Goal: Information Seeking & Learning: Learn about a topic

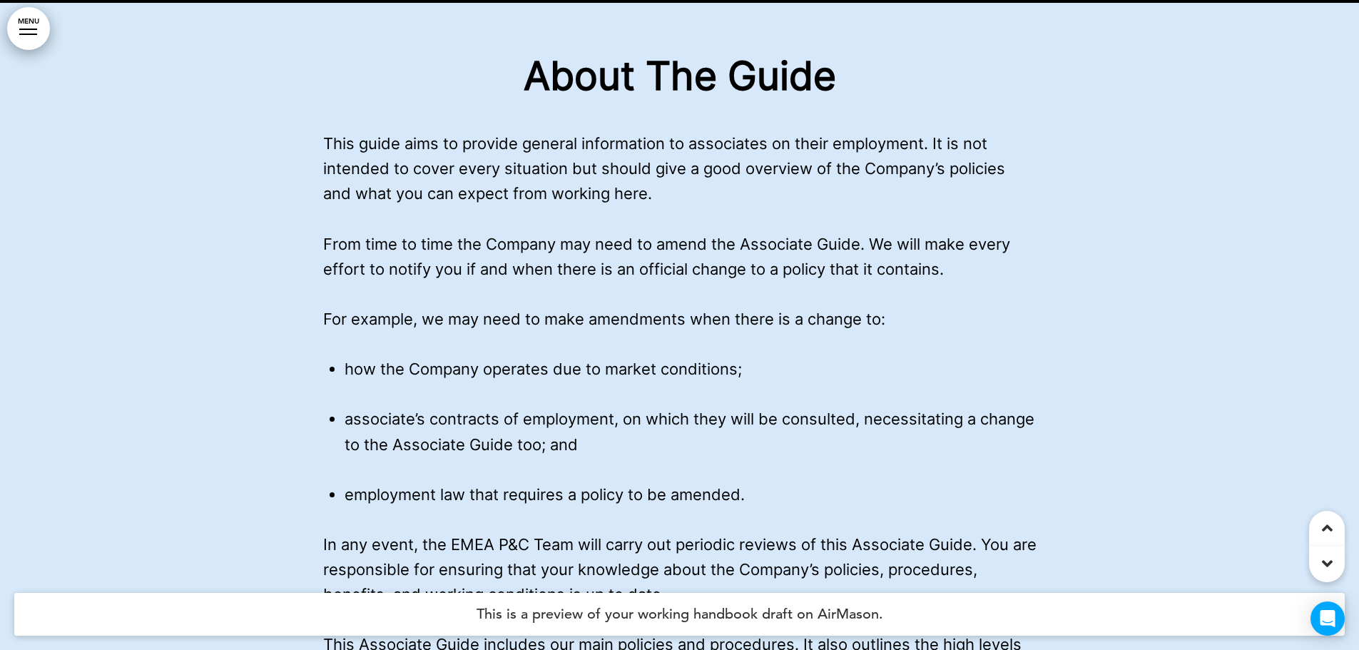
scroll to position [1971, 0]
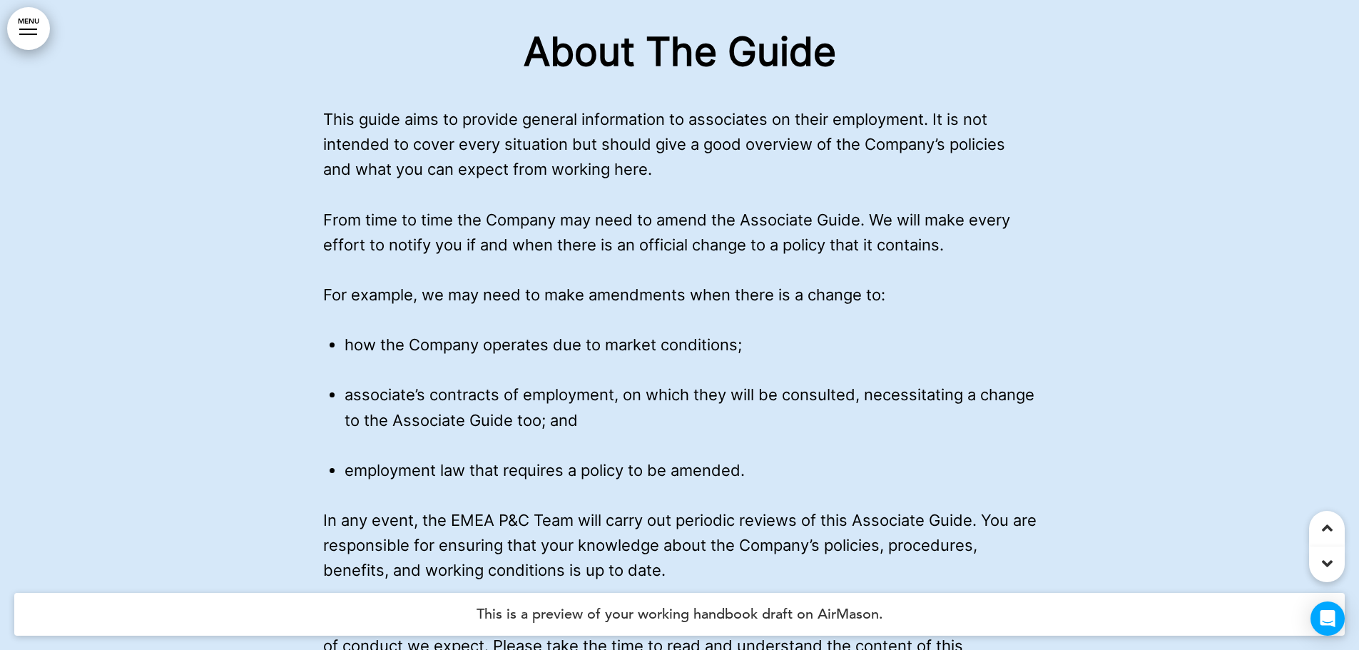
click at [350, 361] on ul "how the Company operates due to market conditions; associate’s contracts of emp…" at bounding box center [679, 407] width 713 height 151
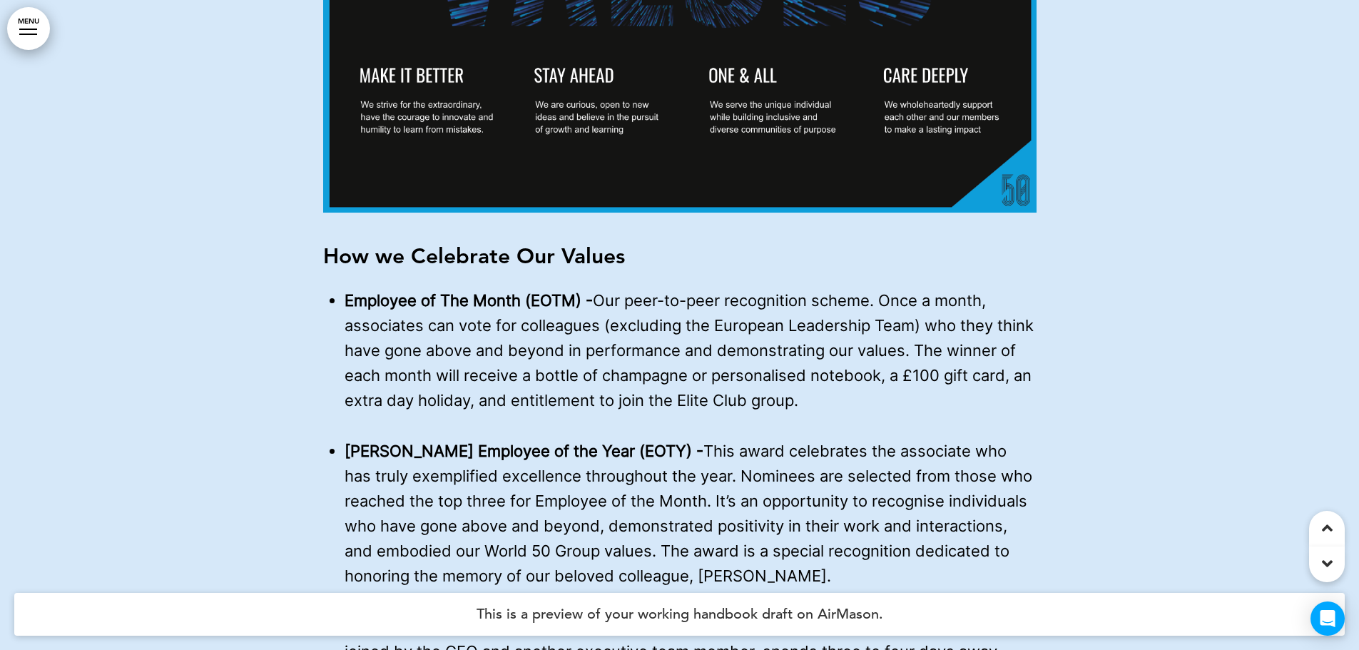
click at [350, 361] on p "Employee of The Month (EOTM) - Our peer-to-peer recognition scheme. Once a mont…" at bounding box center [691, 351] width 692 height 126
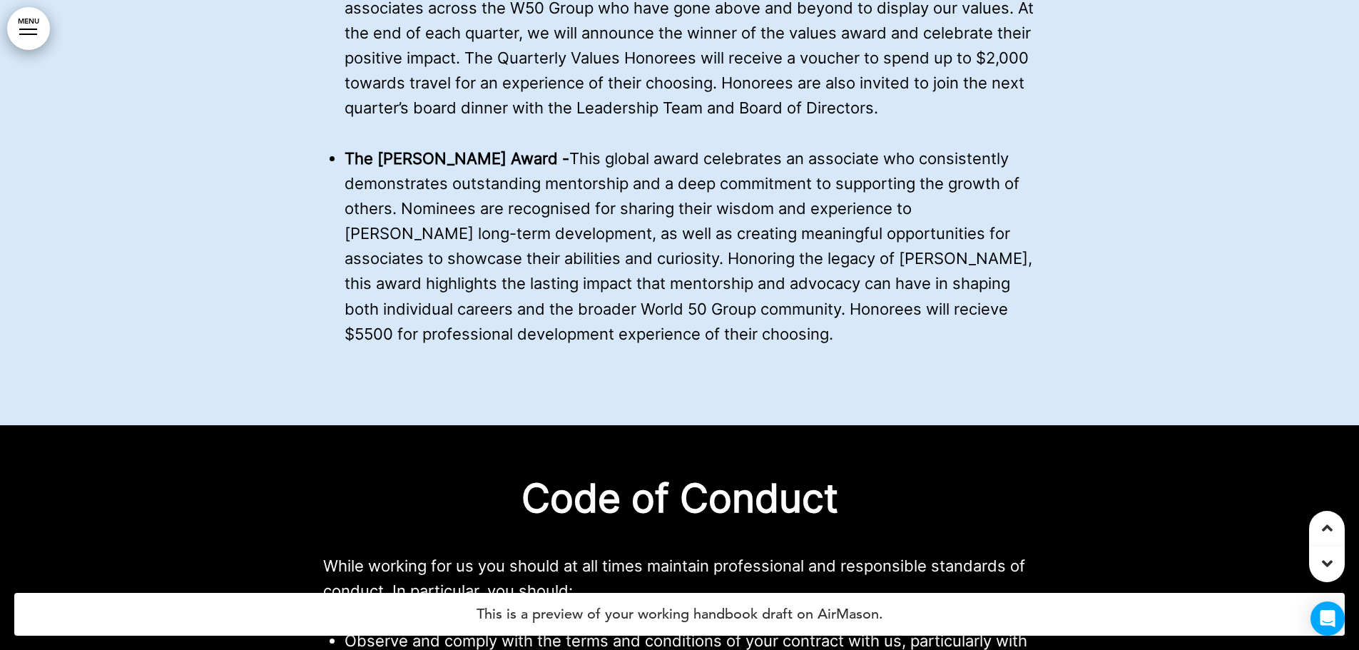
scroll to position [5820, 0]
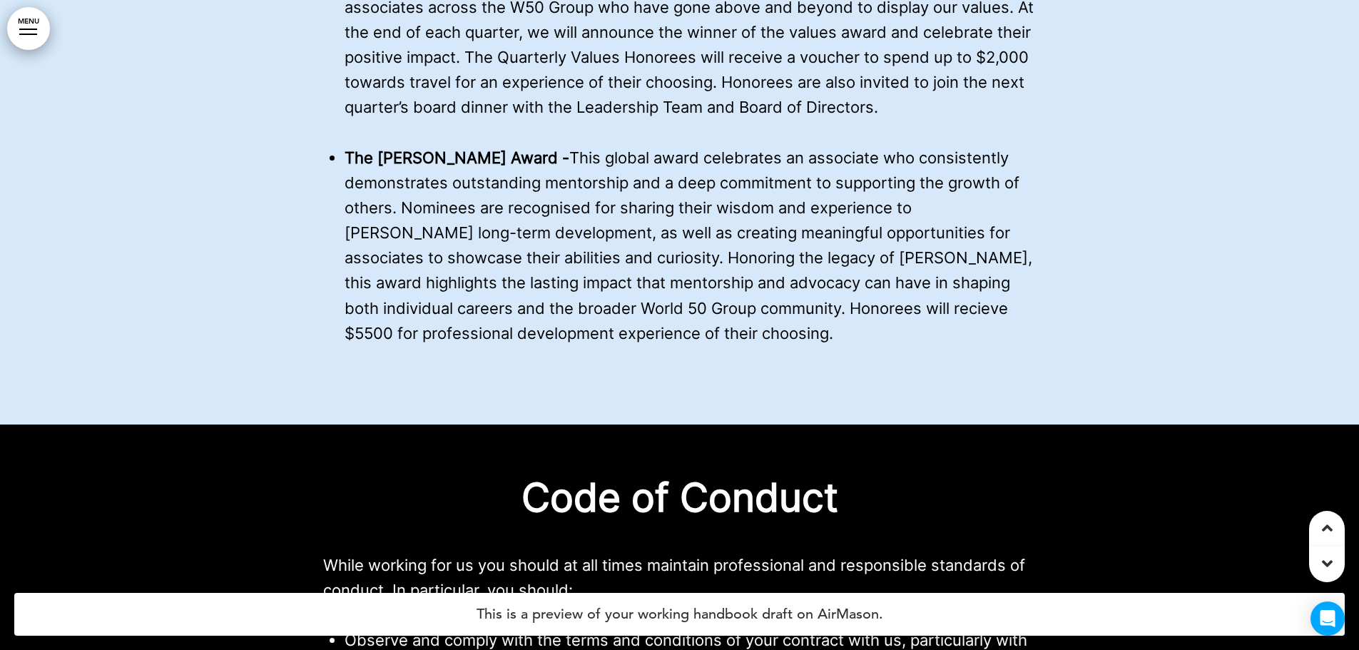
click at [390, 275] on span "The [PERSON_NAME] Award - This global award celebrates an associate who consist…" at bounding box center [689, 245] width 688 height 194
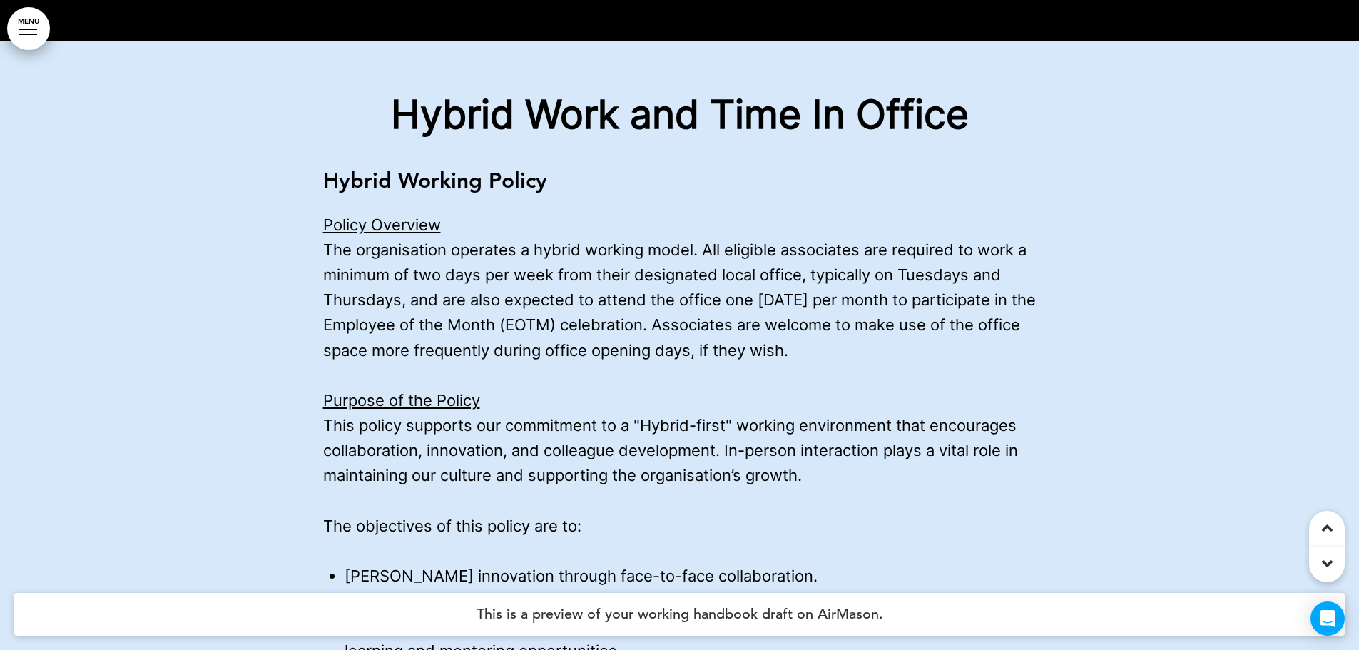
click at [681, 363] on p "Policy Overview The organisation operates a hybrid working model. All eligible …" at bounding box center [679, 288] width 713 height 151
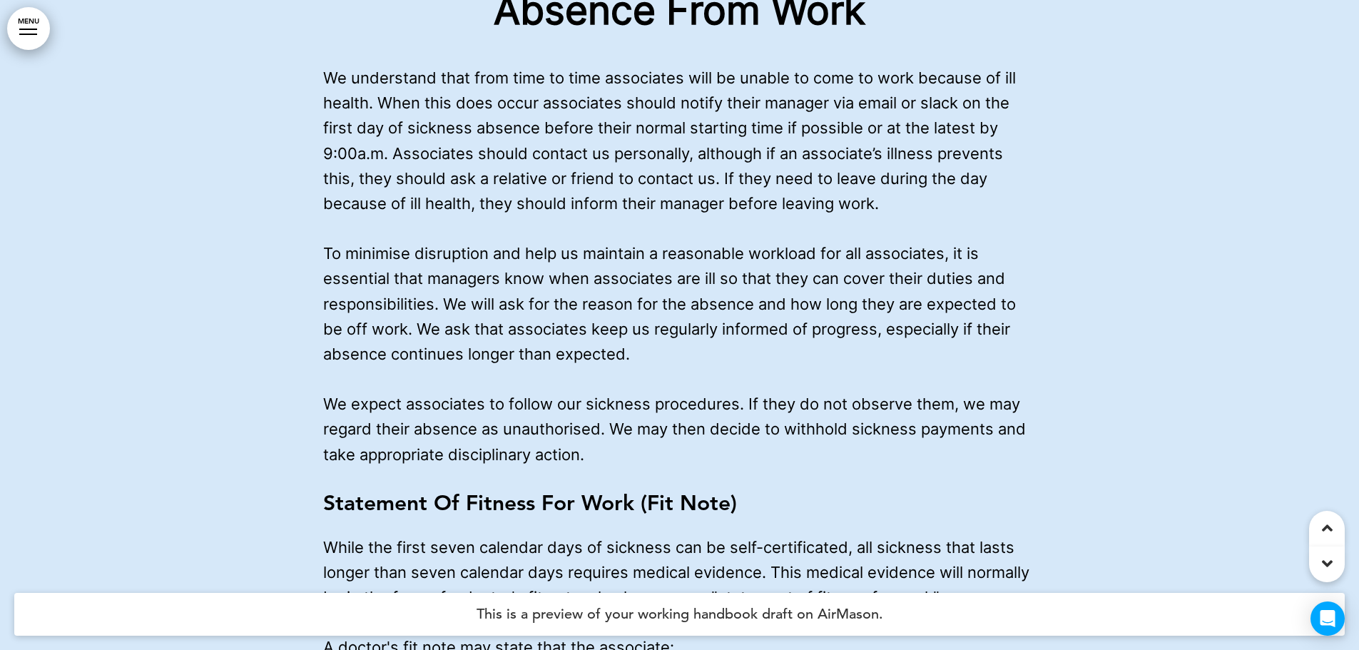
scroll to position [44750, 0]
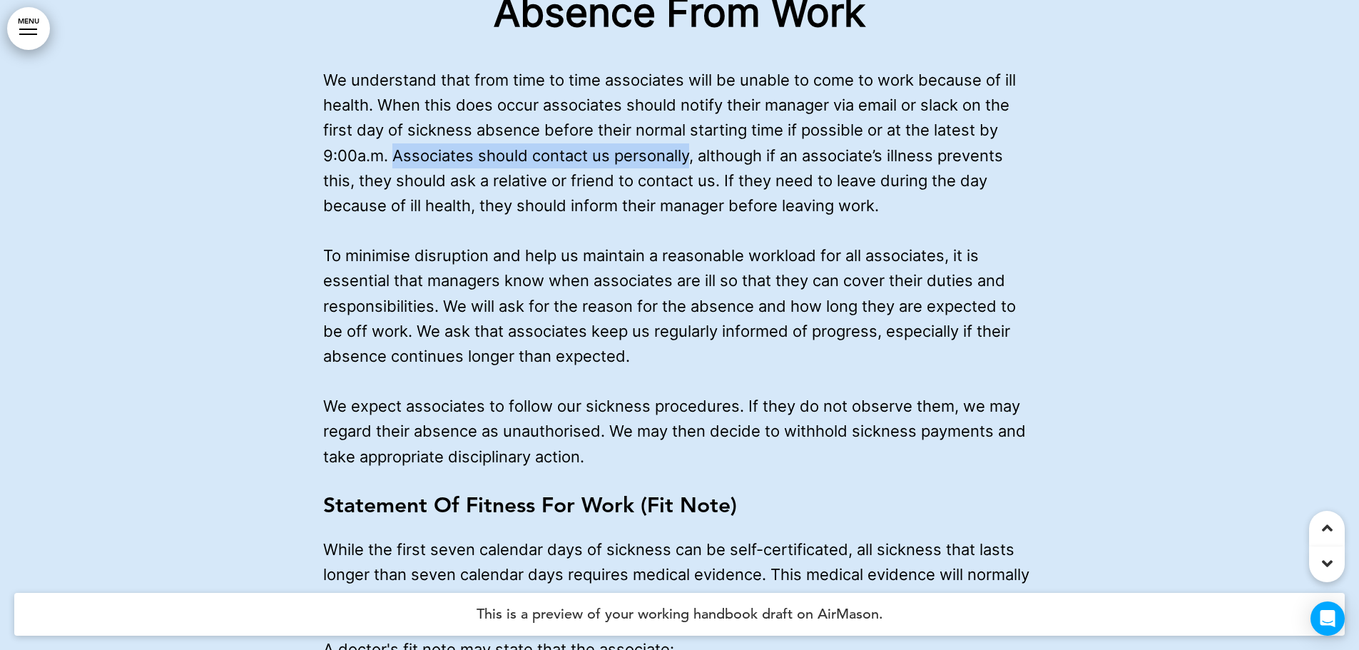
drag, startPoint x: 395, startPoint y: 201, endPoint x: 689, endPoint y: 206, distance: 294.0
click at [689, 206] on span "We understand that from time to time associates will be unable to come to work …" at bounding box center [669, 143] width 693 height 144
copy span "Associates should contact us personally"
click at [427, 215] on span "We understand that from time to time associates will be unable to come to work …" at bounding box center [669, 143] width 693 height 144
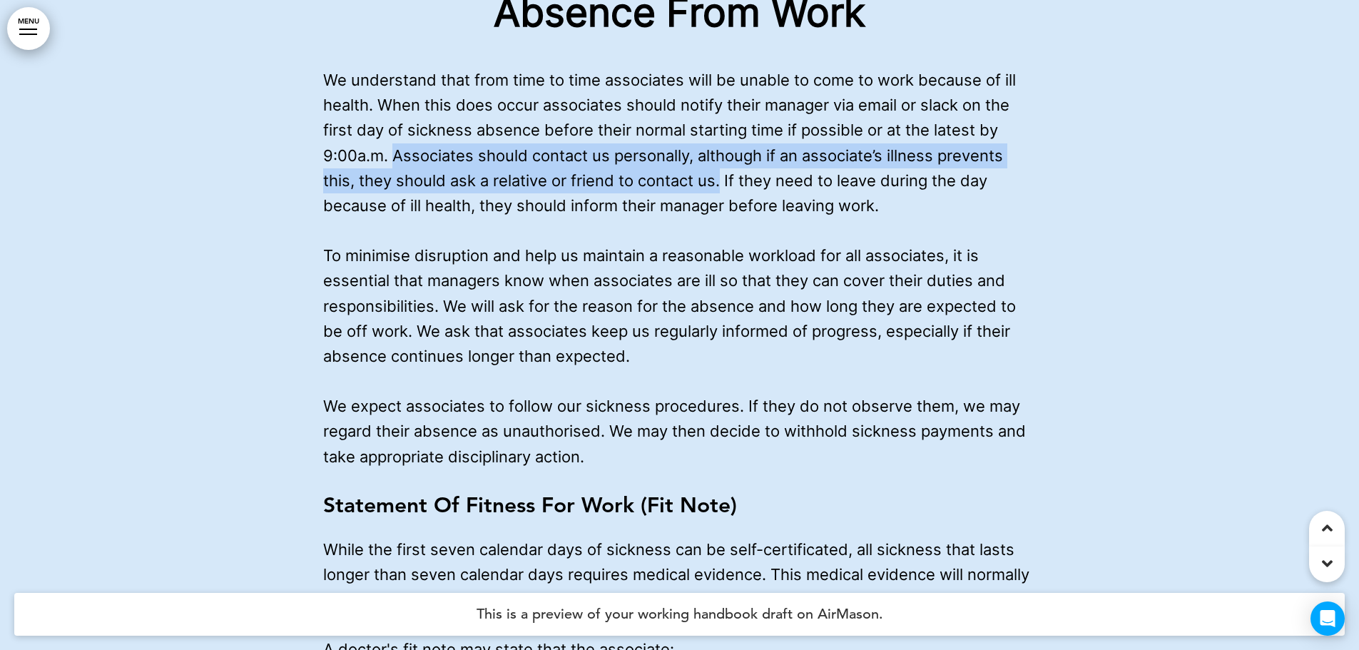
drag, startPoint x: 394, startPoint y: 209, endPoint x: 721, endPoint y: 227, distance: 328.0
click at [721, 215] on span "We understand that from time to time associates will be unable to come to work …" at bounding box center [669, 143] width 693 height 144
copy span "Associates should contact us personally, although if an associate’s illness pre…"
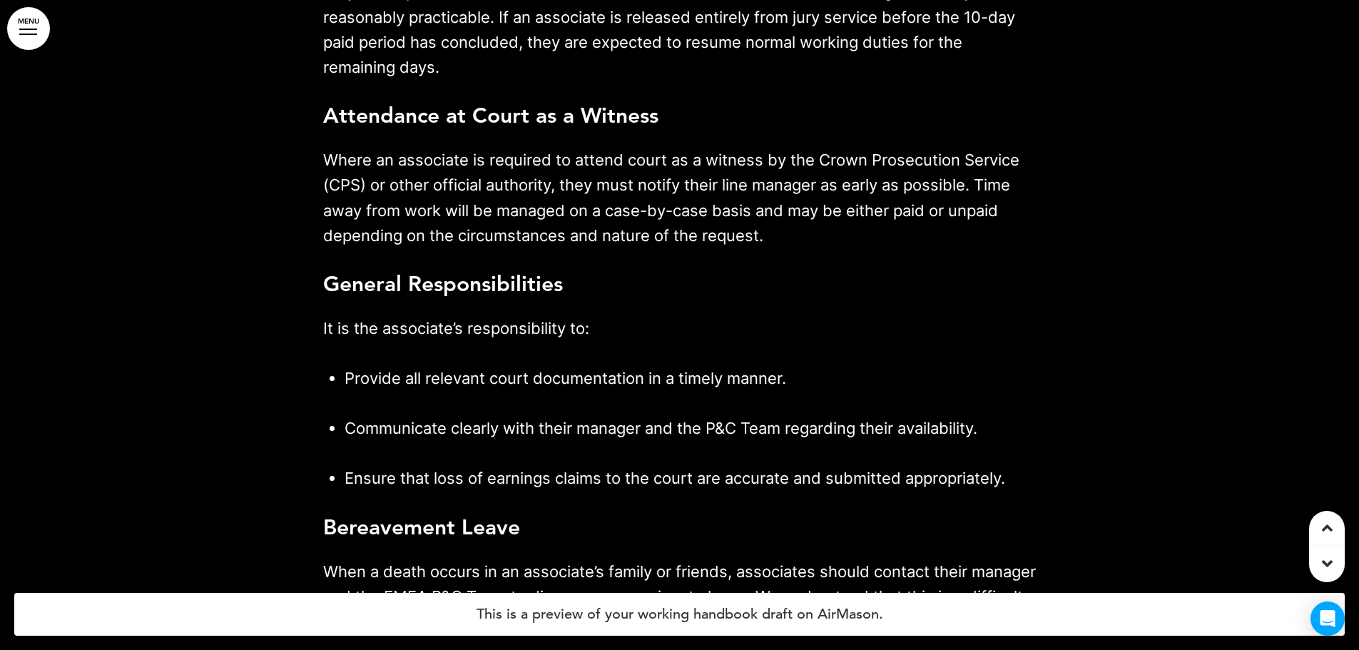
scroll to position [42949, 0]
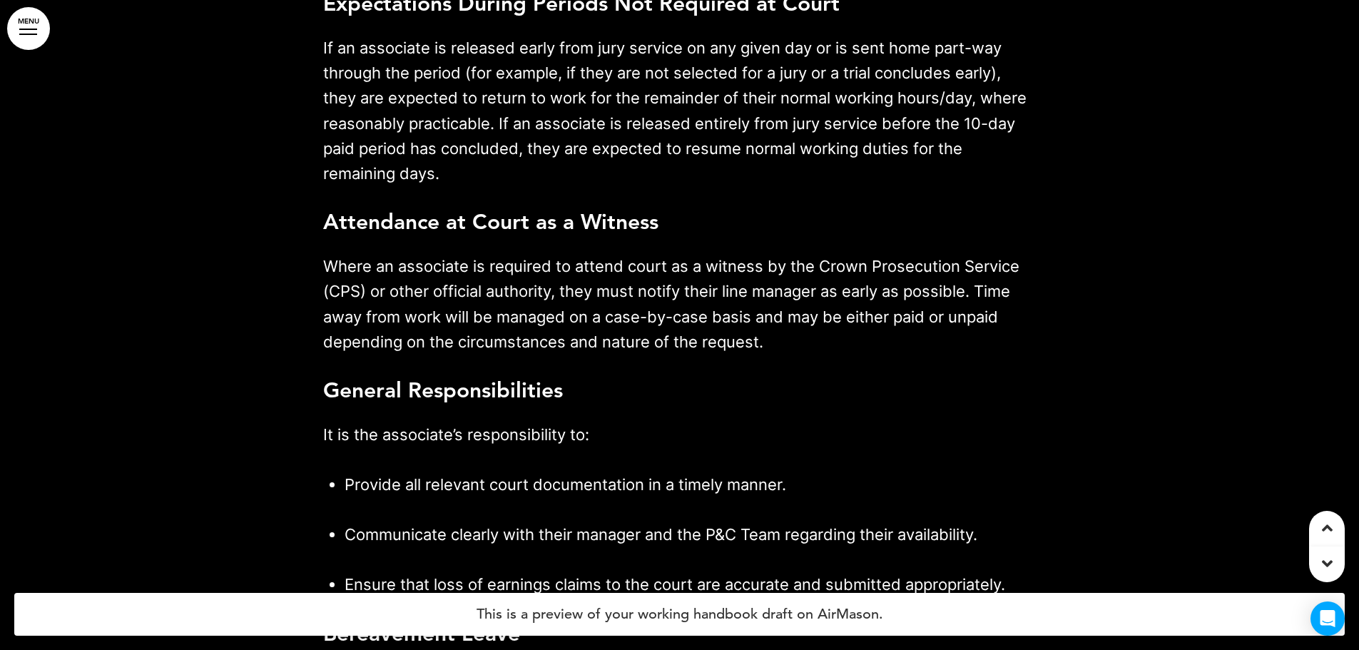
click at [1324, 517] on div at bounding box center [1327, 529] width 36 height 36
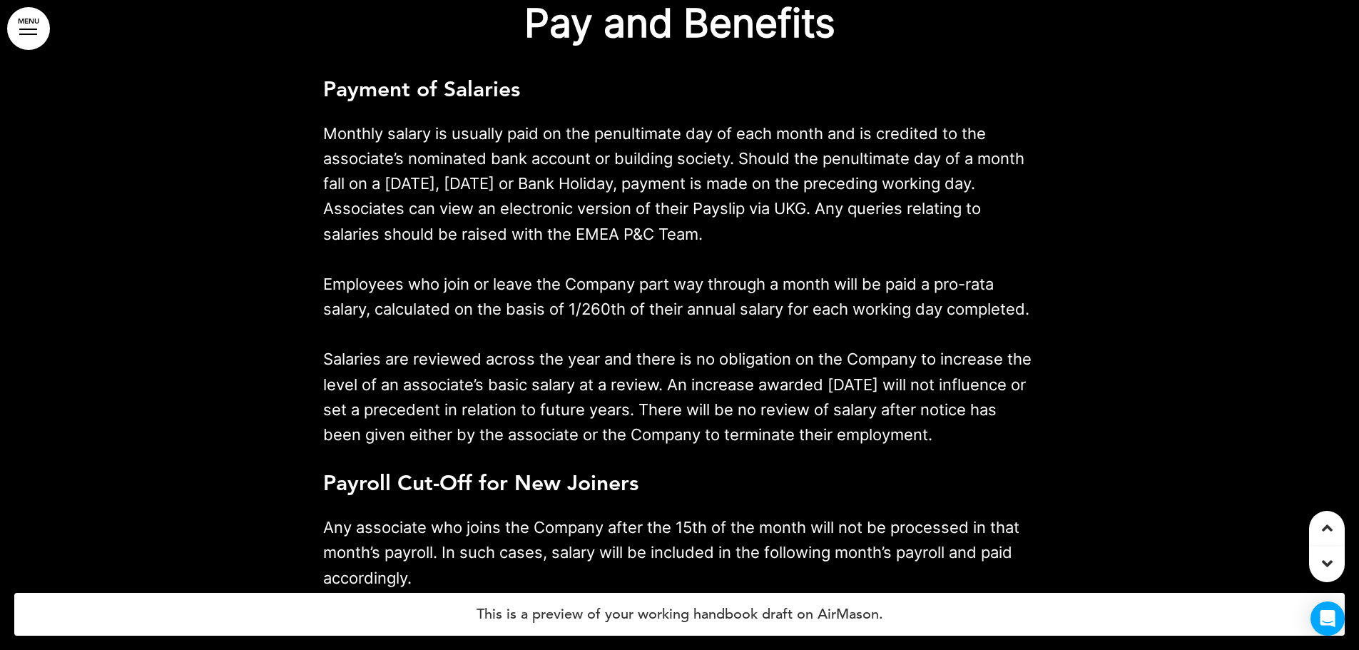
click at [1324, 517] on div at bounding box center [1327, 529] width 36 height 36
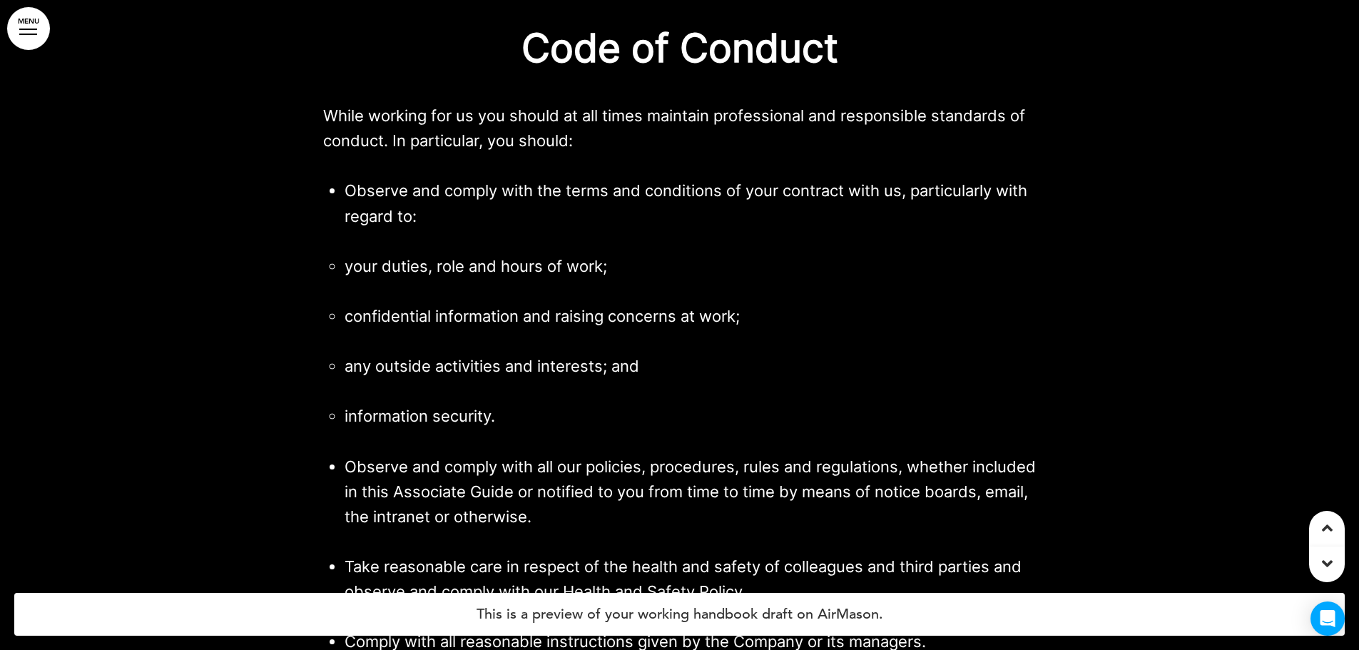
click at [1324, 517] on div at bounding box center [1327, 529] width 36 height 36
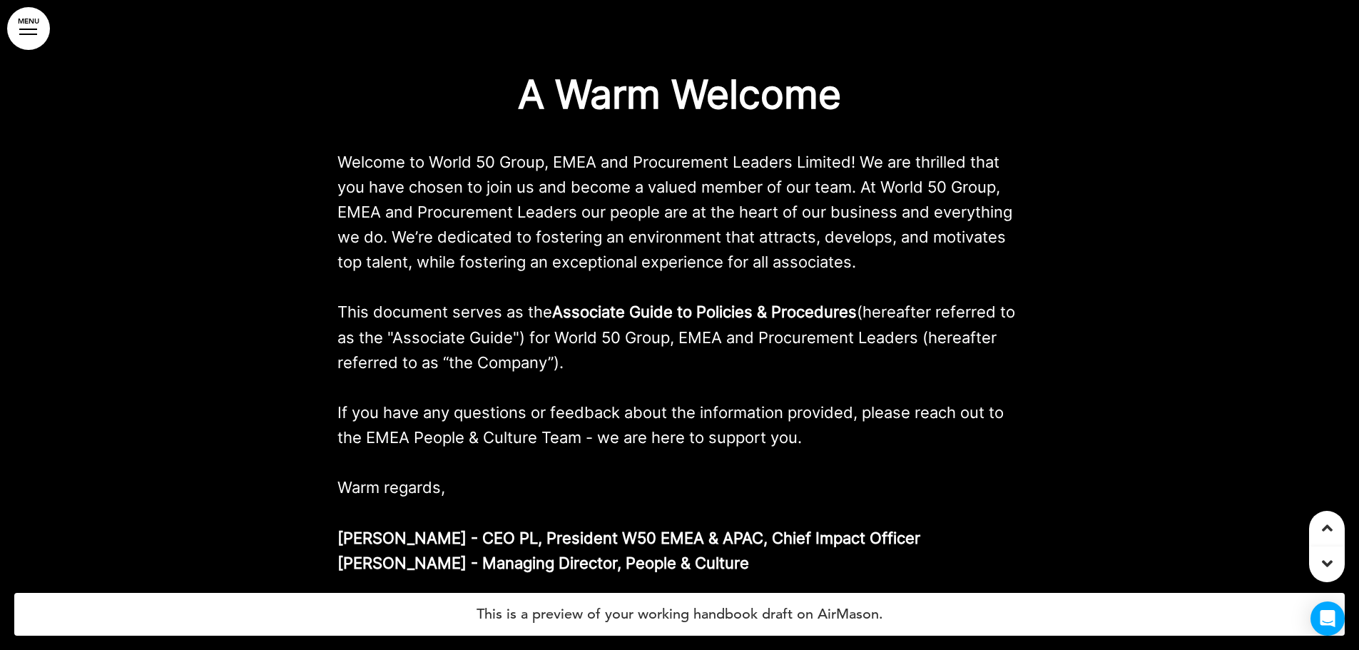
click at [1324, 517] on div at bounding box center [1327, 529] width 36 height 36
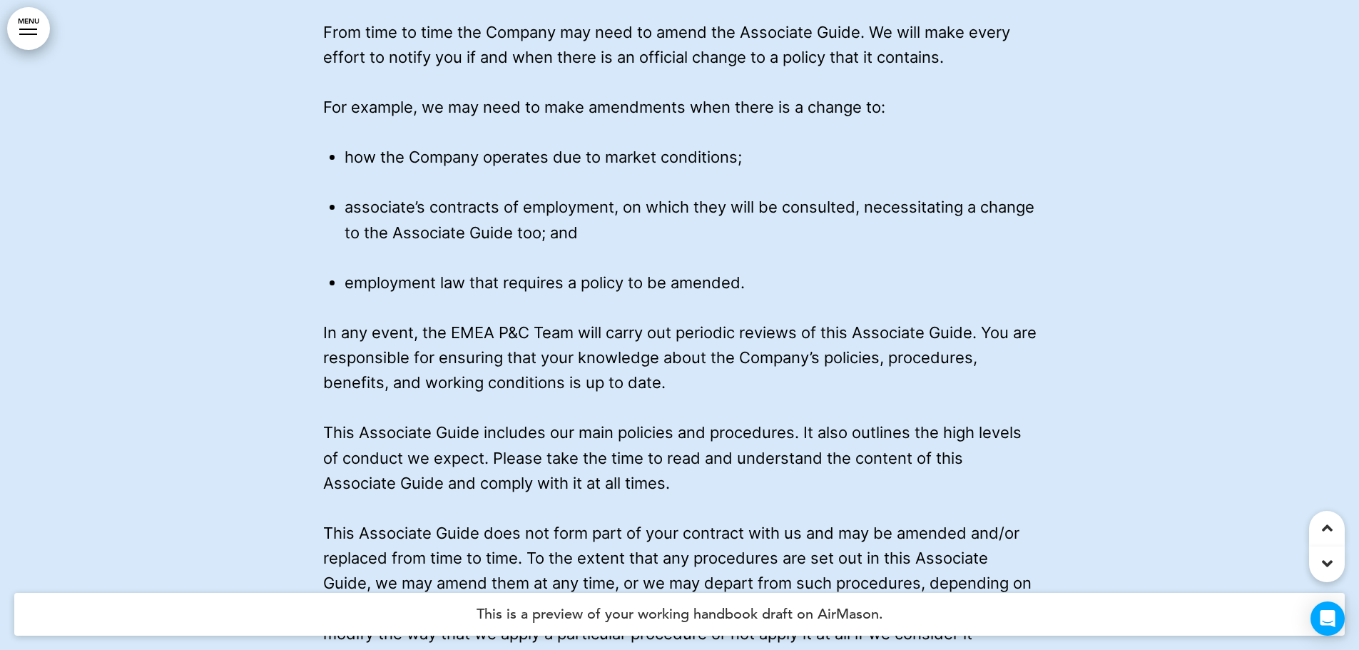
scroll to position [2167, 0]
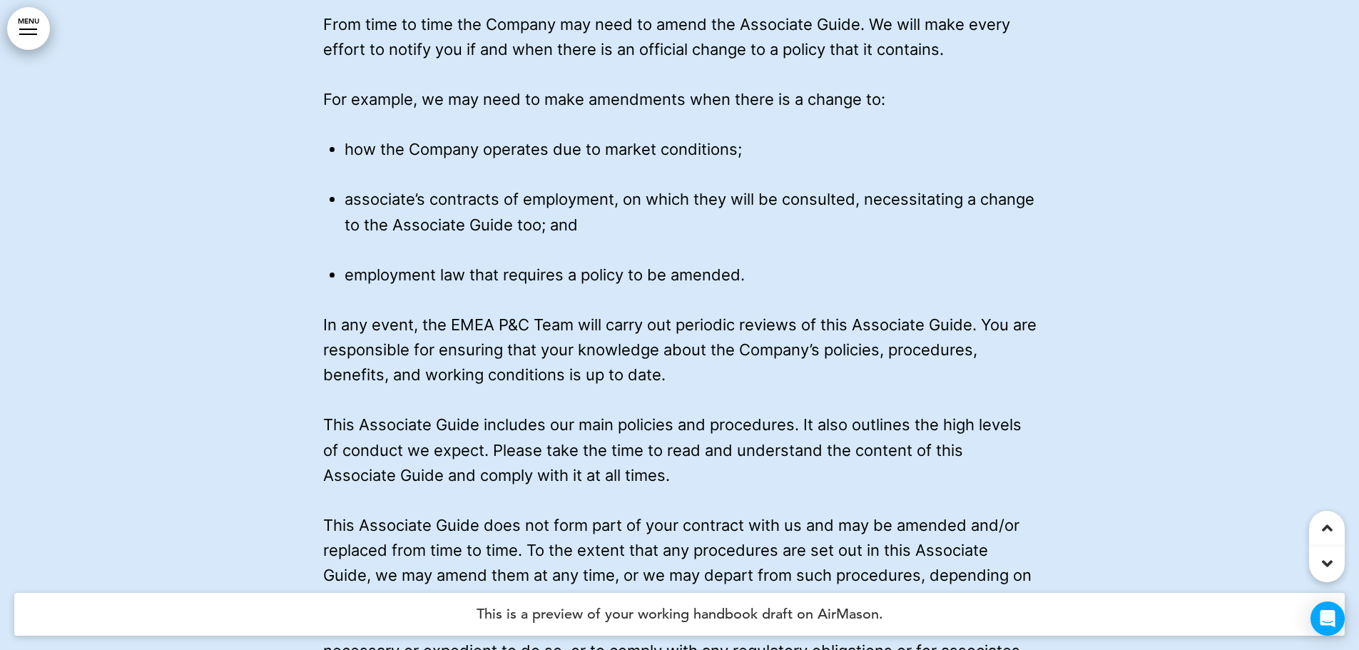
click at [692, 201] on span "associate’s contracts of employment, on which they will be consulted, necessita…" at bounding box center [690, 212] width 690 height 44
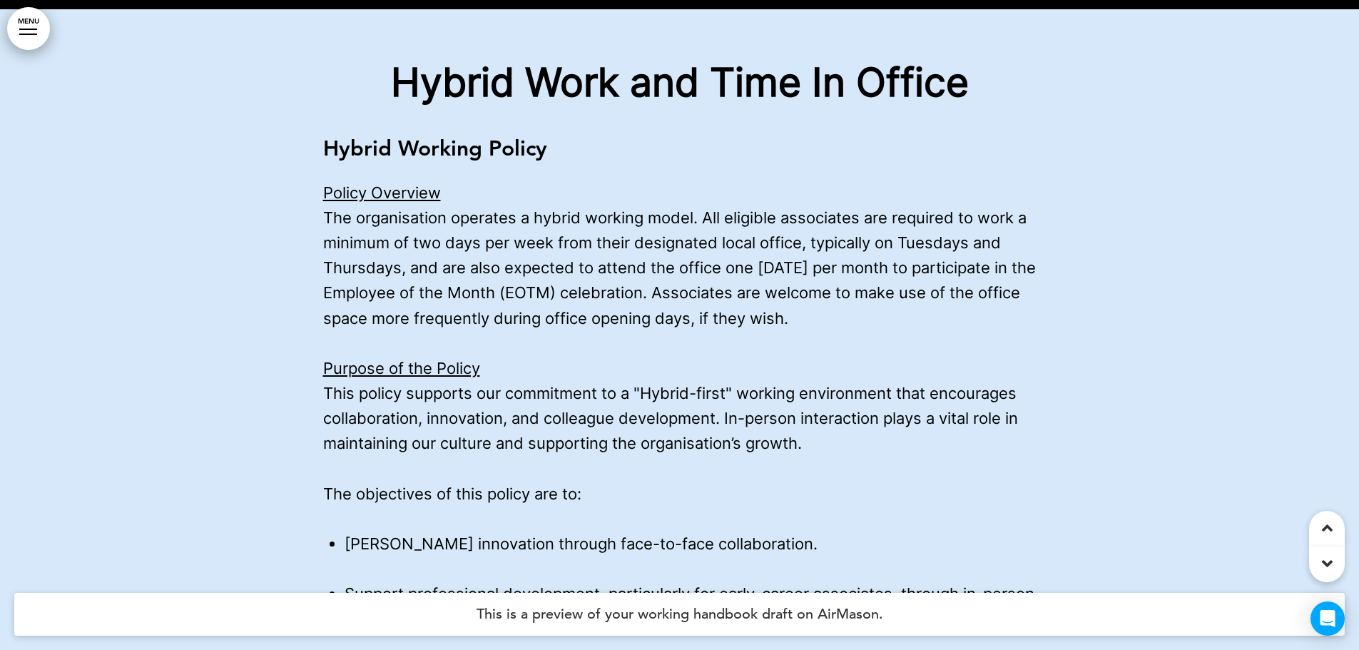
scroll to position [11066, 0]
